Goal: Book appointment/travel/reservation

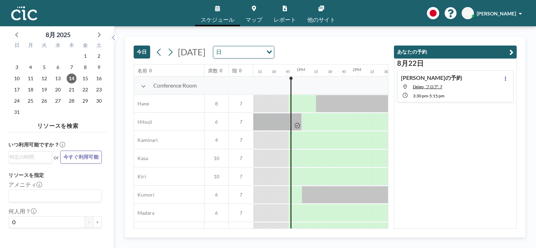
scroll to position [0, 702]
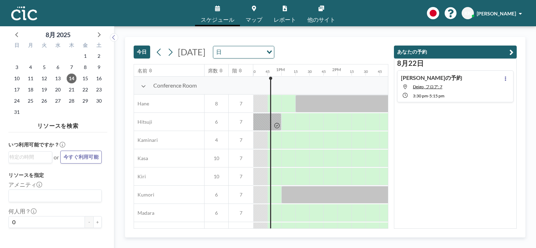
click at [256, 15] on link "マップ" at bounding box center [254, 13] width 28 height 26
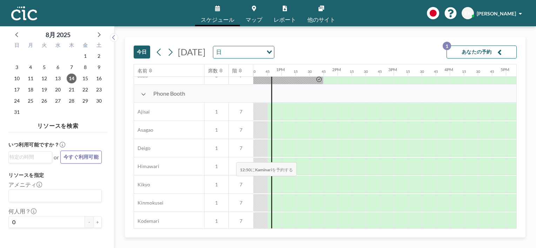
scroll to position [192, 702]
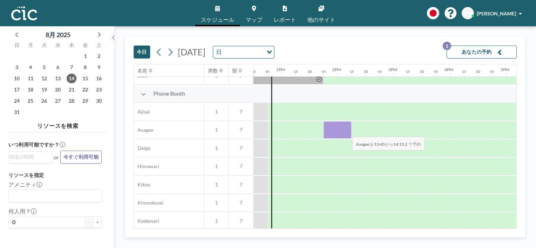
drag, startPoint x: 336, startPoint y: 133, endPoint x: 347, endPoint y: 132, distance: 10.5
click at [347, 132] on div at bounding box center [337, 130] width 28 height 18
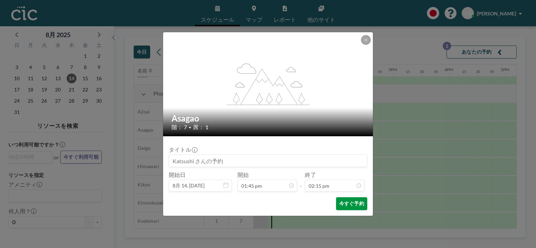
drag, startPoint x: 347, startPoint y: 132, endPoint x: 348, endPoint y: 202, distance: 69.5
click at [348, 202] on button "今すぐ予約" at bounding box center [351, 203] width 31 height 13
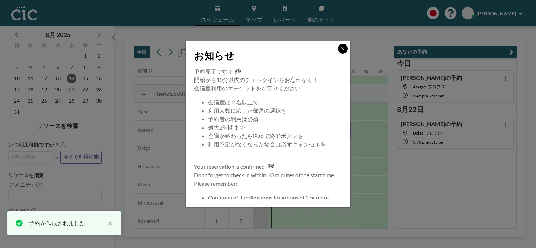
click at [344, 51] on button at bounding box center [343, 49] width 10 height 10
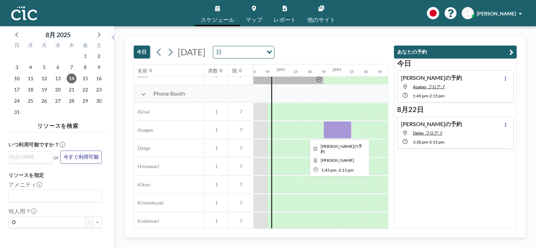
click at [331, 132] on div at bounding box center [337, 130] width 28 height 18
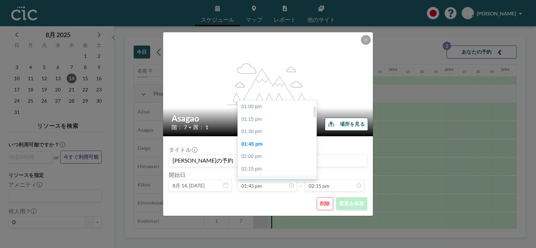
scroll to position [37, 0]
click at [265, 119] on div "02:00 pm" at bounding box center [279, 119] width 82 height 13
type input "02:00 pm"
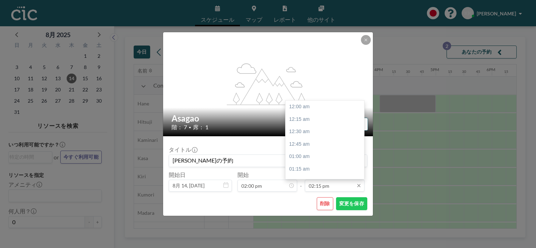
scroll to position [711, 0]
click at [323, 121] on div "02:30 pm" at bounding box center [327, 119] width 82 height 13
type input "02:30 pm"
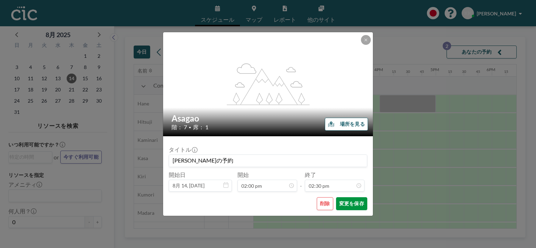
scroll to position [724, 0]
click at [351, 203] on button "変更を保存" at bounding box center [351, 203] width 31 height 13
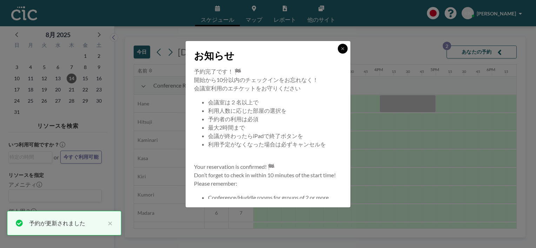
click at [345, 48] on icon at bounding box center [343, 49] width 4 height 4
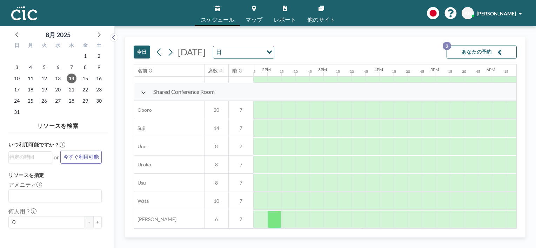
scroll to position [508, 772]
